Goal: Task Accomplishment & Management: Use online tool/utility

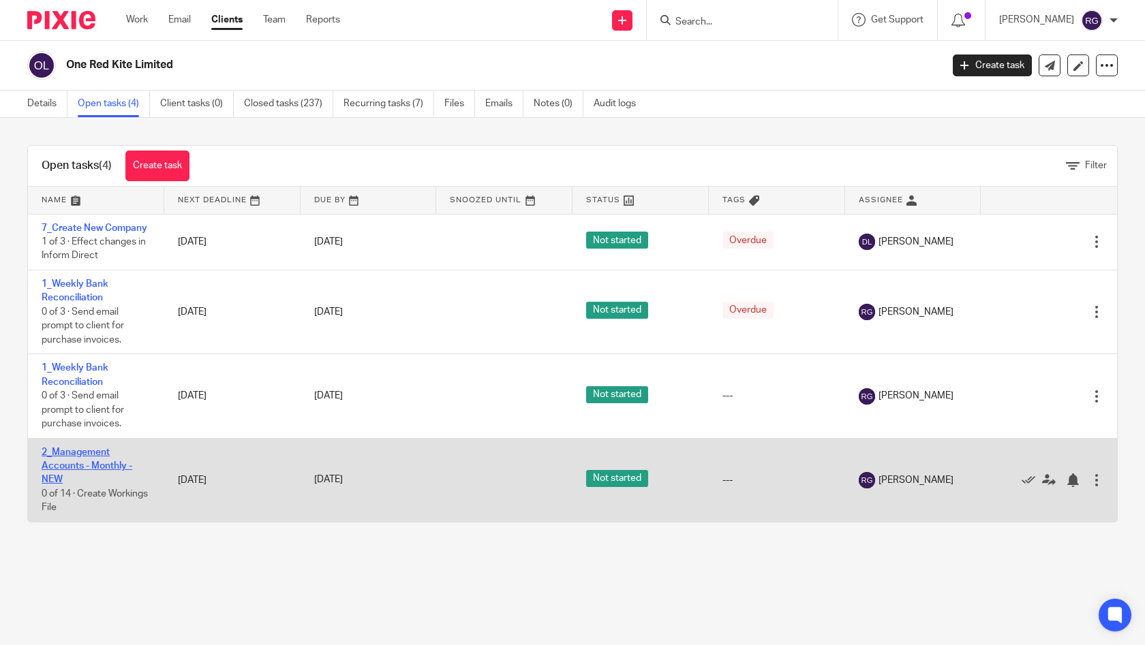
click at [88, 464] on link "2_Management Accounts - Monthly - NEW" at bounding box center [87, 466] width 91 height 37
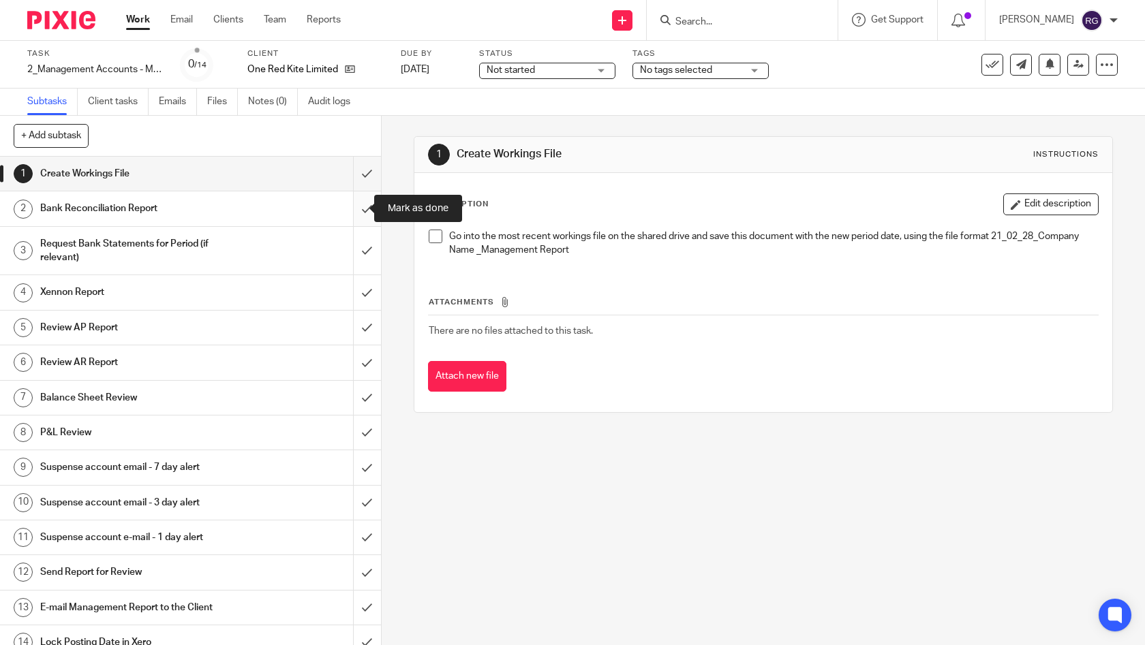
click at [354, 212] on input "submit" at bounding box center [190, 208] width 381 height 34
click at [358, 205] on input "submit" at bounding box center [190, 208] width 381 height 34
click at [239, 251] on div "Request Bank Statements for Period (if relevant)" at bounding box center [189, 251] width 299 height 35
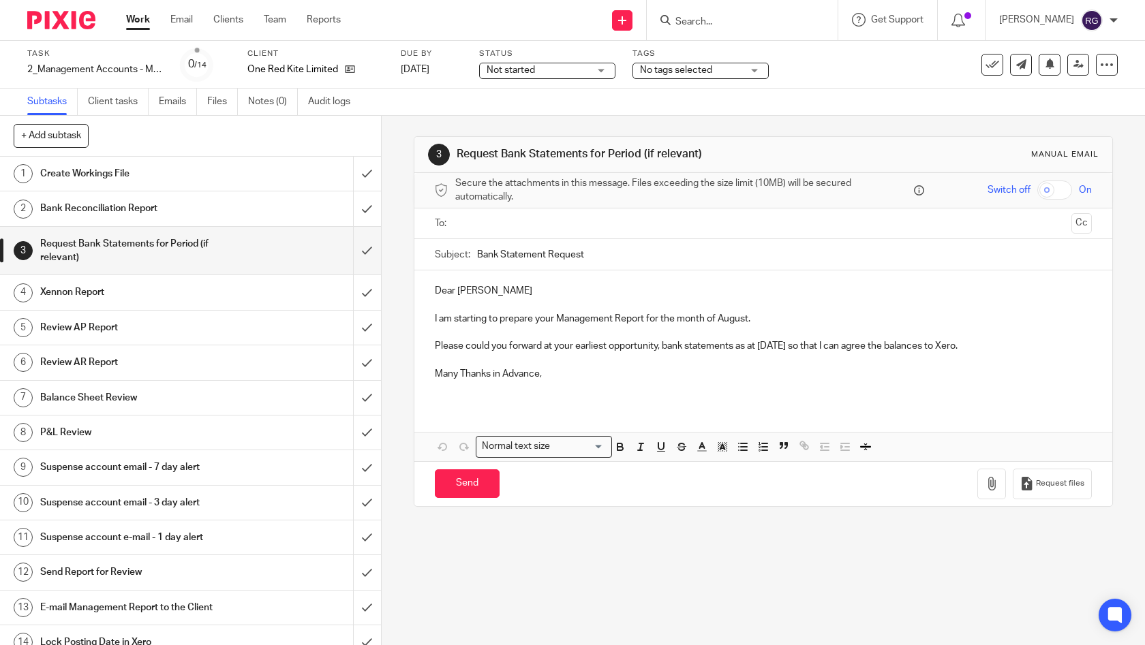
click at [500, 222] on input "text" at bounding box center [763, 224] width 606 height 16
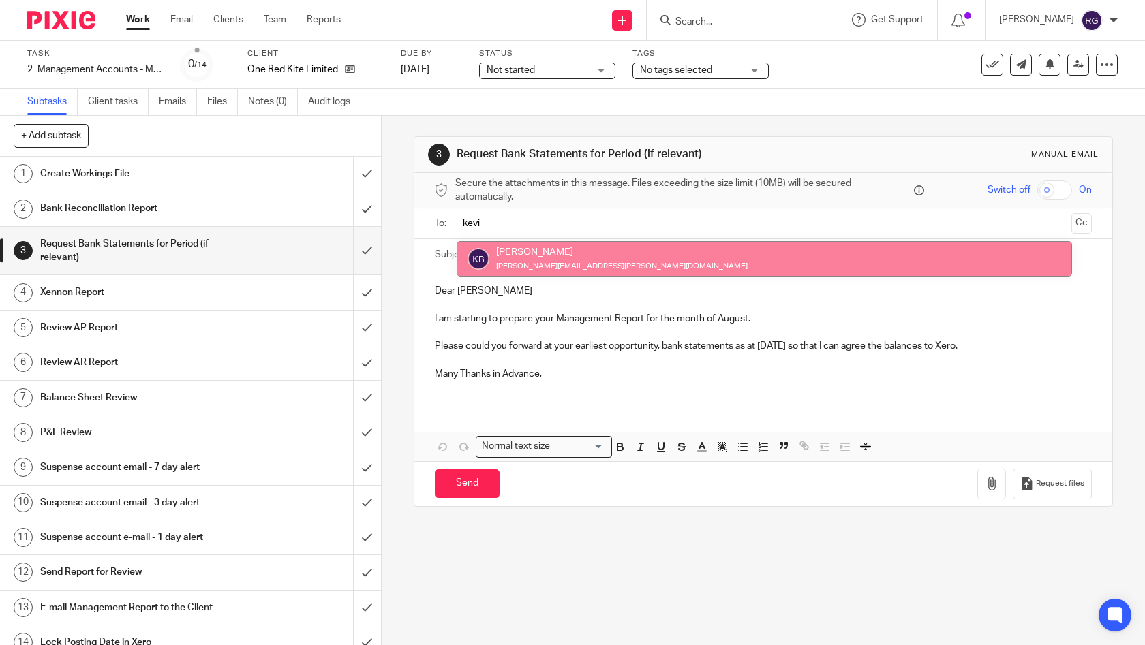
type input "kevi"
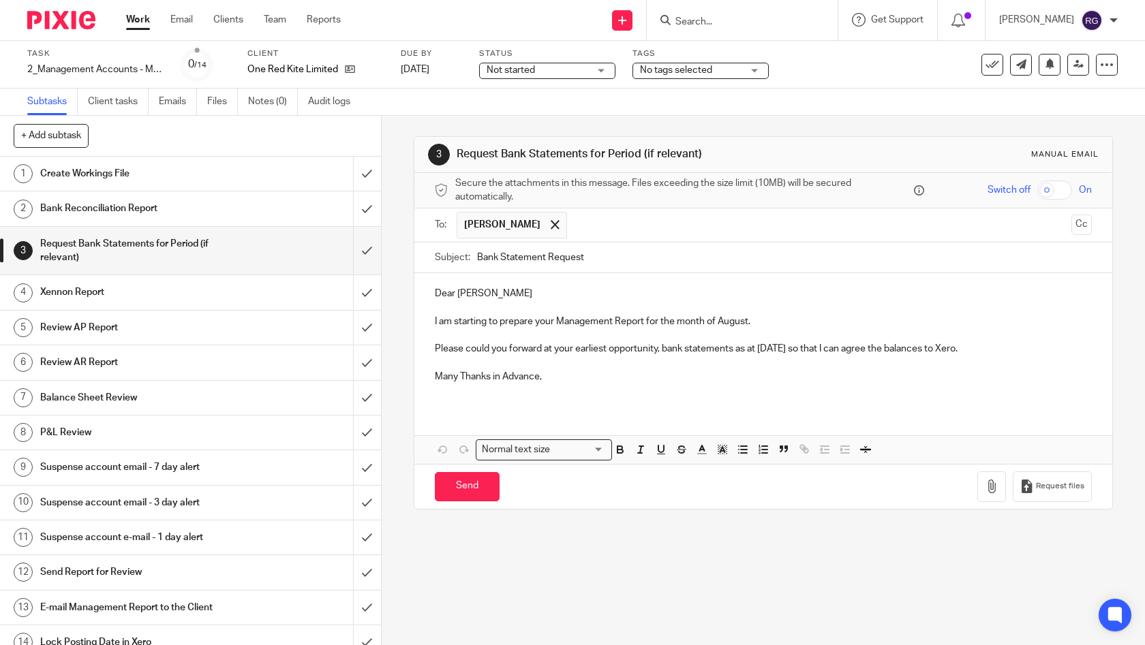
click at [619, 254] on input "Bank Statement Request" at bounding box center [784, 258] width 615 height 31
type input "Bank Statement Request [DATE] | One Red Kite"
click at [512, 290] on p "Dear [PERSON_NAME]" at bounding box center [764, 294] width 658 height 14
click at [582, 370] on p "Many Thanks in Advance," at bounding box center [764, 377] width 658 height 14
click at [808, 339] on p at bounding box center [764, 335] width 658 height 14
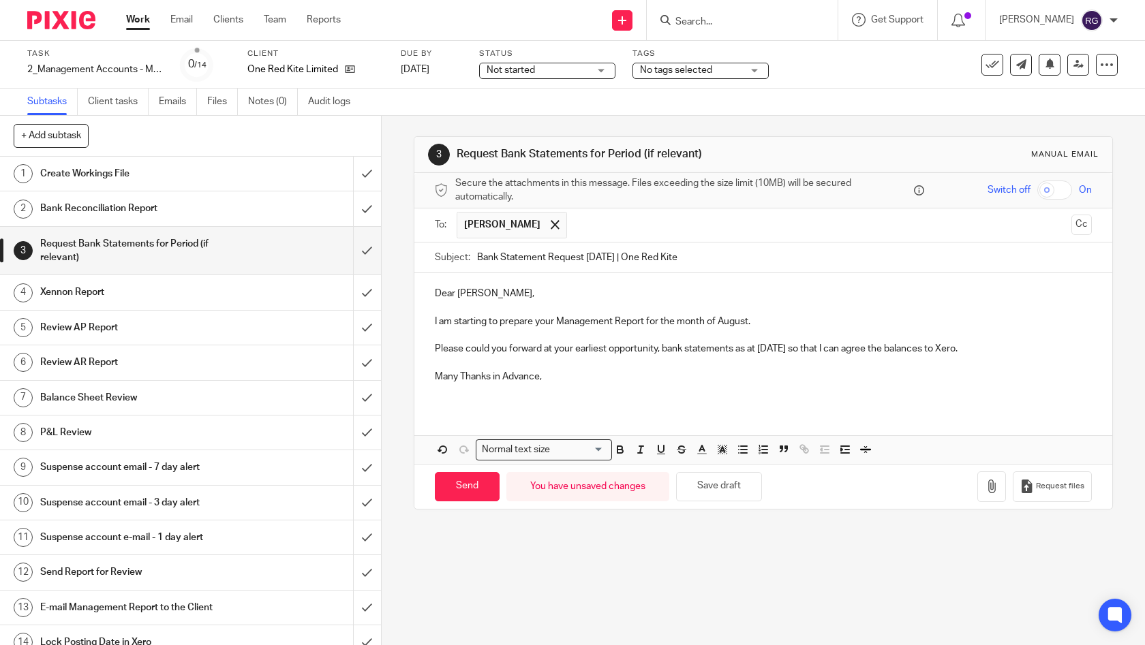
click at [860, 347] on p "Please could you forward at your earliest opportunity, bank statements as at [D…" at bounding box center [764, 349] width 658 height 14
click at [825, 356] on p at bounding box center [764, 363] width 658 height 14
click at [765, 357] on p at bounding box center [764, 363] width 658 height 14
click at [556, 380] on p "Many Thanks in Advance," at bounding box center [764, 377] width 658 height 14
drag, startPoint x: 553, startPoint y: 378, endPoint x: 423, endPoint y: 382, distance: 130.2
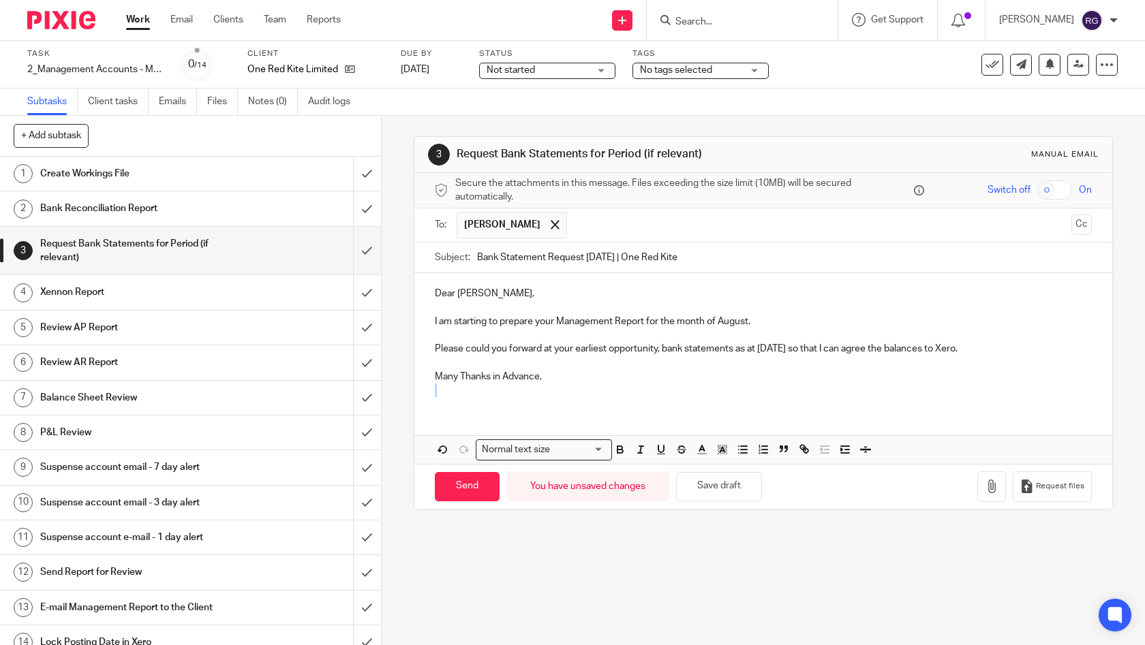
click at [424, 383] on div "Dear Kevin, I am starting to prepare your Management Report for the month of Au…" at bounding box center [763, 340] width 698 height 134
drag, startPoint x: 580, startPoint y: 373, endPoint x: 555, endPoint y: 377, distance: 24.9
click at [580, 373] on p "Many Thanks in Advance," at bounding box center [764, 377] width 658 height 14
drag, startPoint x: 494, startPoint y: 375, endPoint x: 340, endPoint y: 374, distance: 154.0
click at [343, 374] on div "+ Add subtask Cancel + Add 1 Create Workings File 2 Bank Reconciliation Report …" at bounding box center [572, 380] width 1145 height 529
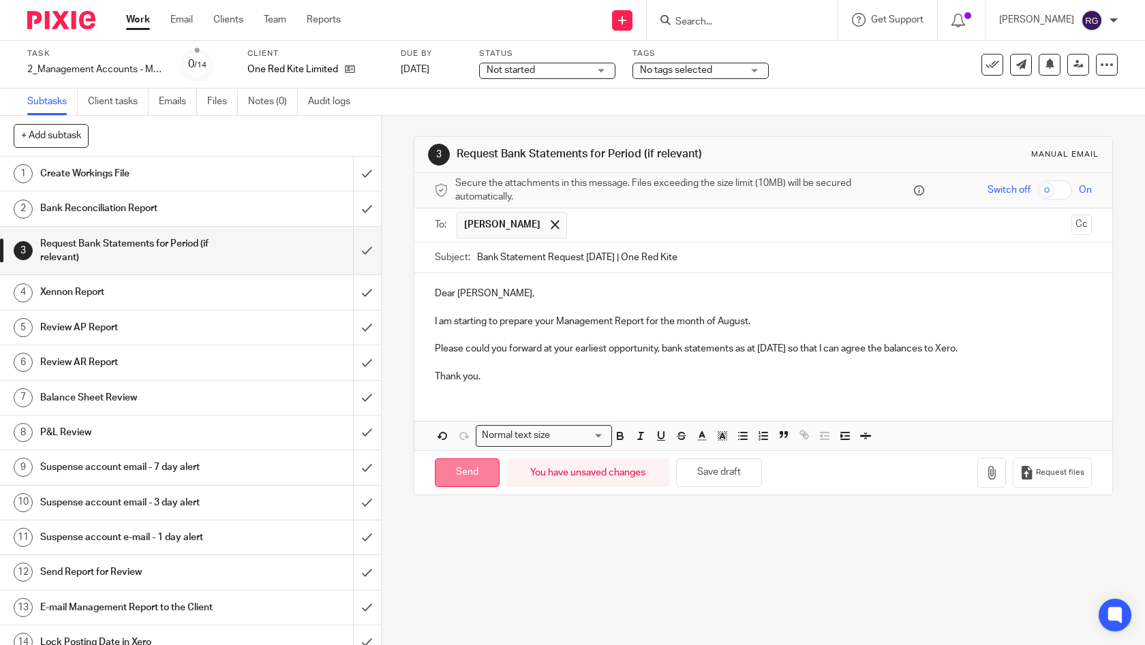
click at [454, 479] on input "Send" at bounding box center [467, 473] width 65 height 29
type input "Sent"
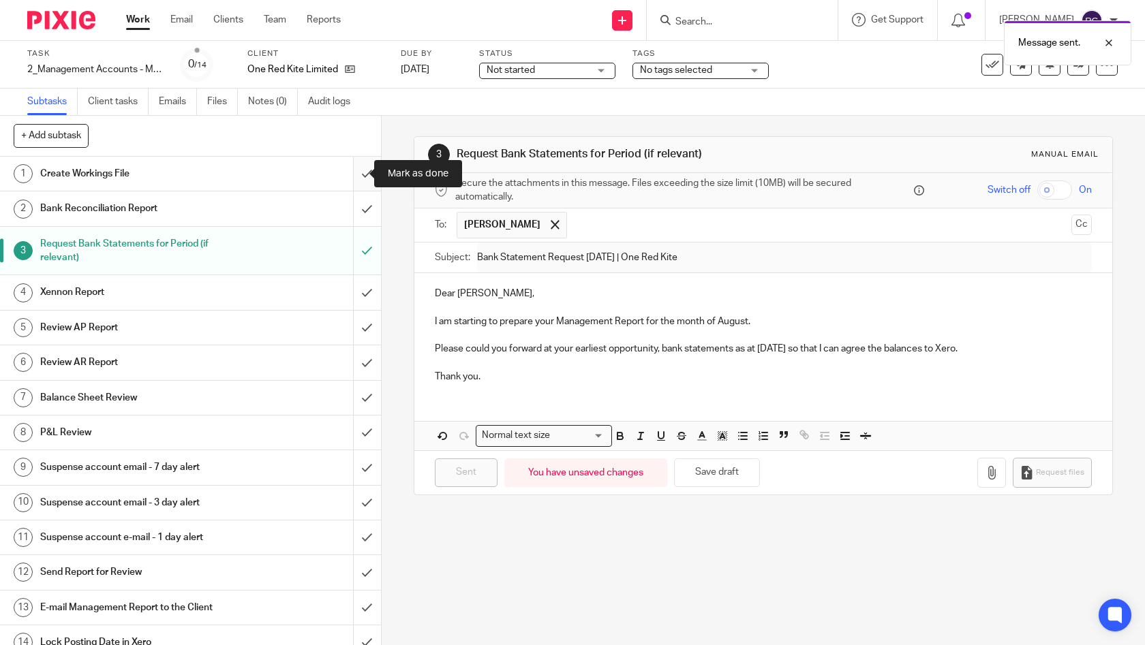
click at [349, 170] on input "submit" at bounding box center [190, 174] width 381 height 34
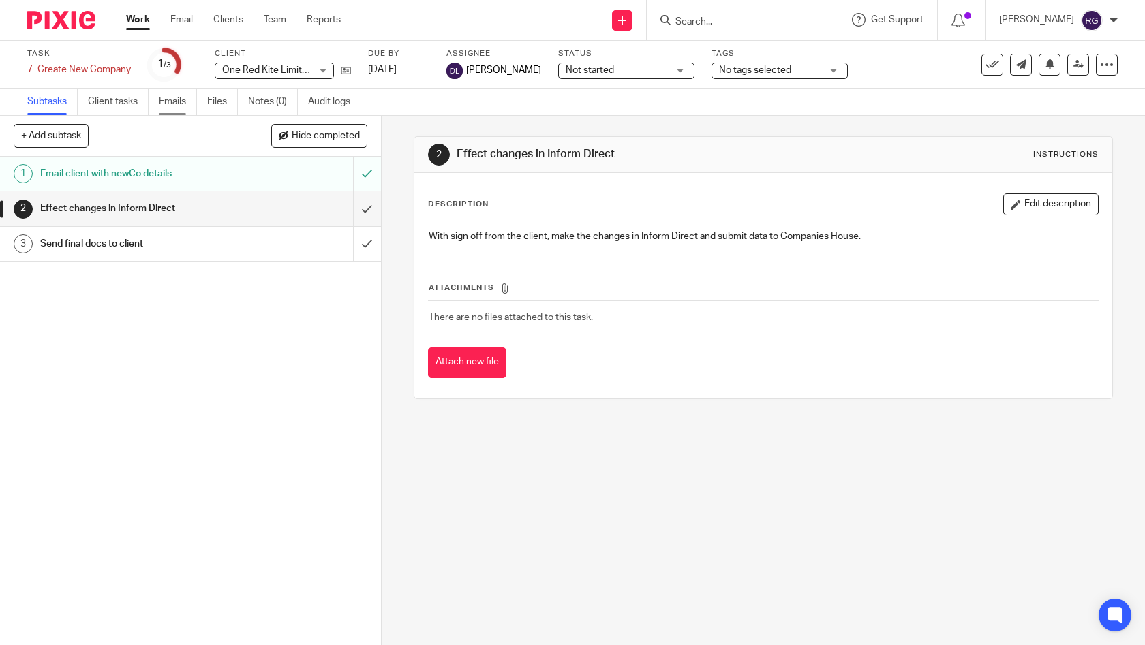
click at [172, 106] on link "Emails" at bounding box center [178, 102] width 38 height 27
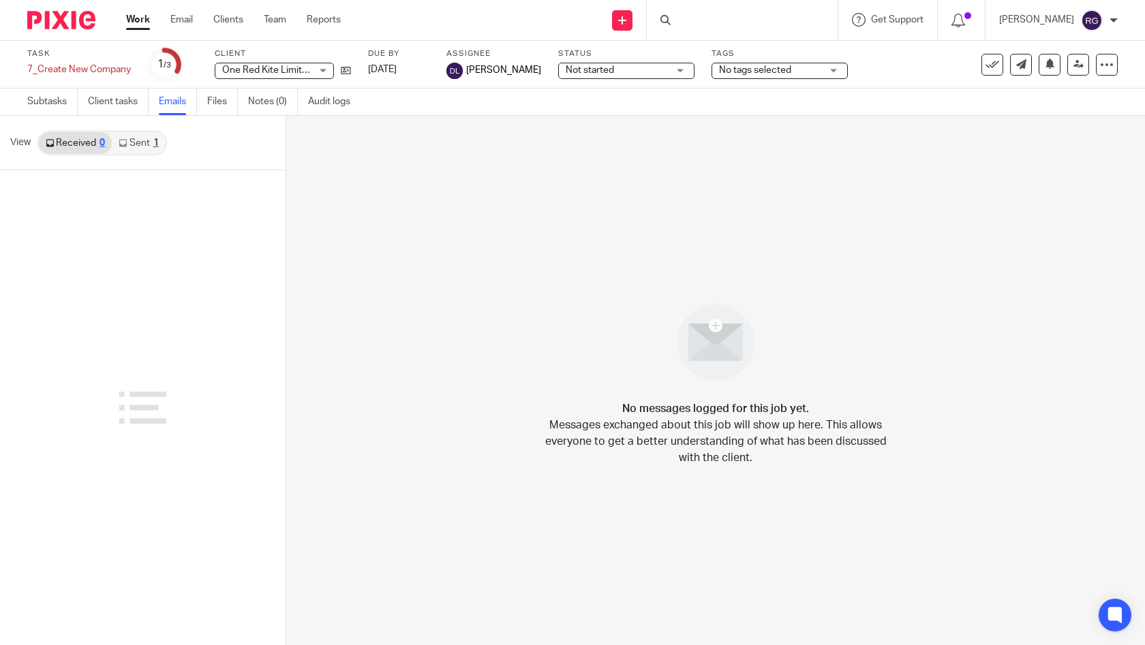
click at [144, 138] on link "Sent 1" at bounding box center [138, 143] width 53 height 22
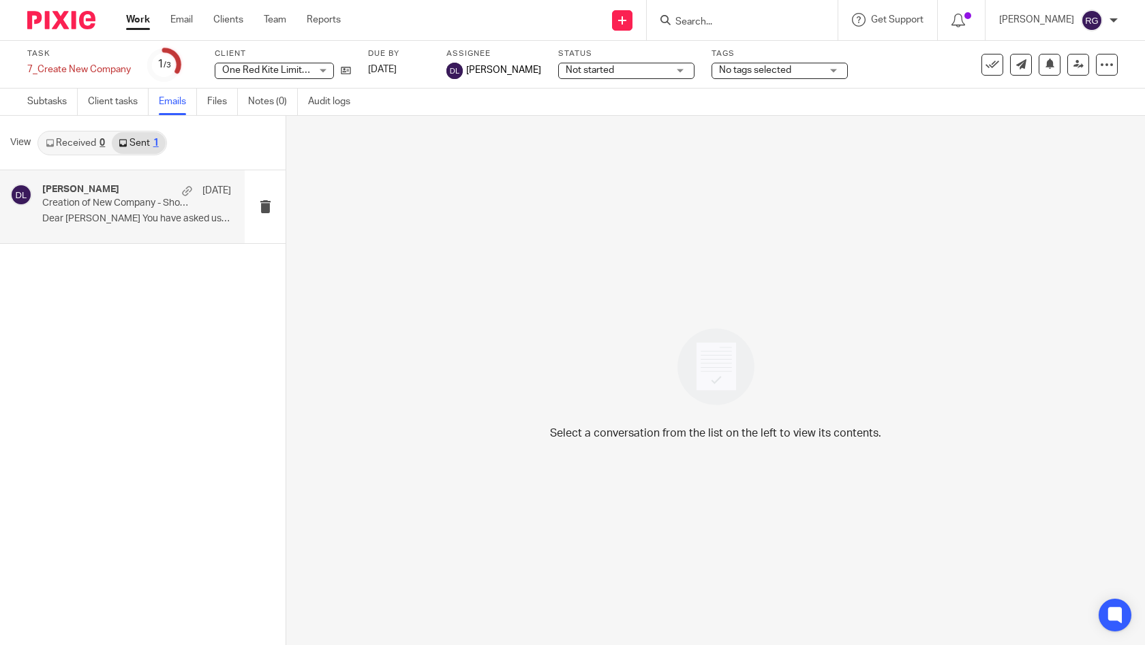
click at [140, 226] on div "Duncan Lloyd 4 Jul Creation of New Company - Shopper Behaviour Ltd Dear Kevin Y…" at bounding box center [136, 207] width 189 height 46
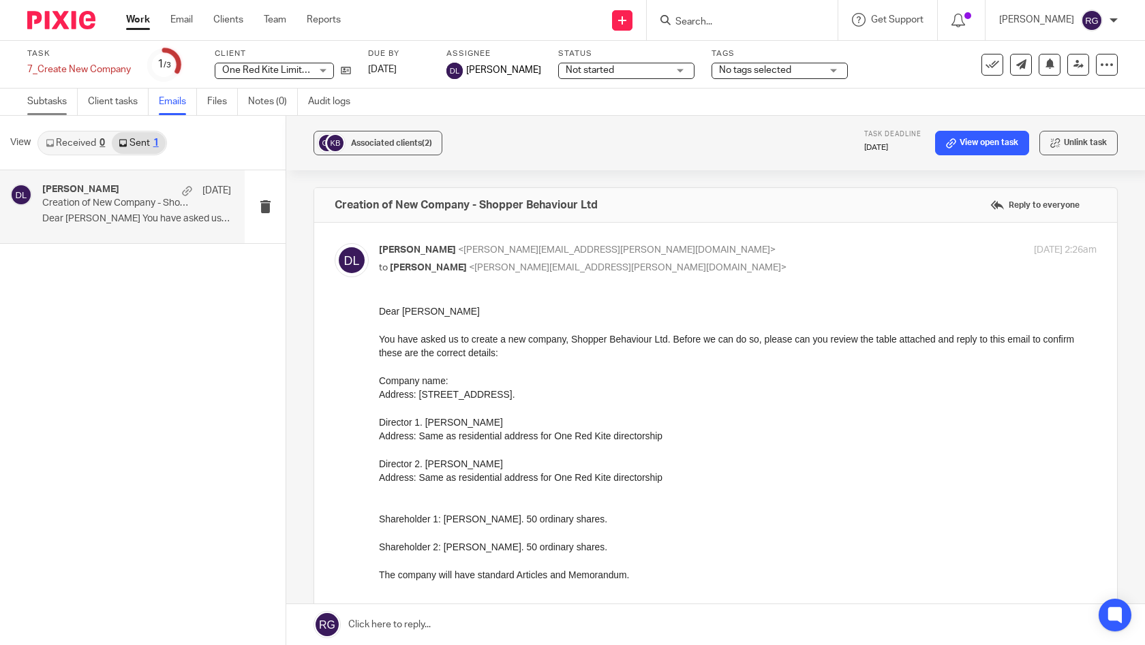
click at [48, 94] on link "Subtasks" at bounding box center [52, 102] width 50 height 27
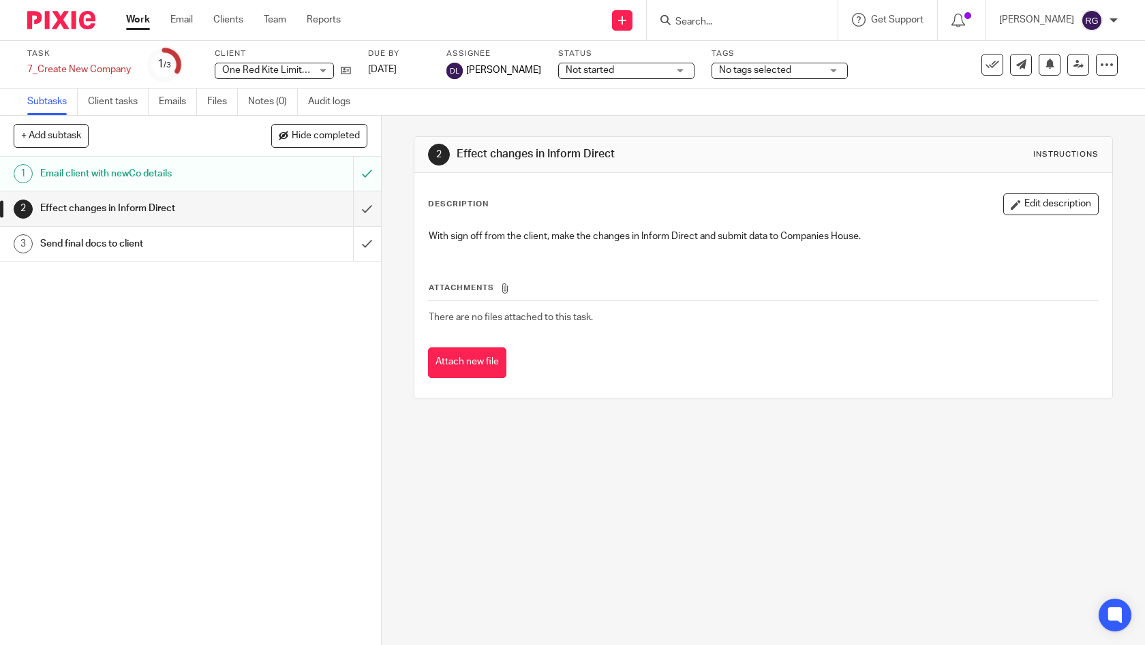
click at [140, 15] on link "Work" at bounding box center [138, 20] width 24 height 14
